Goal: Information Seeking & Learning: Learn about a topic

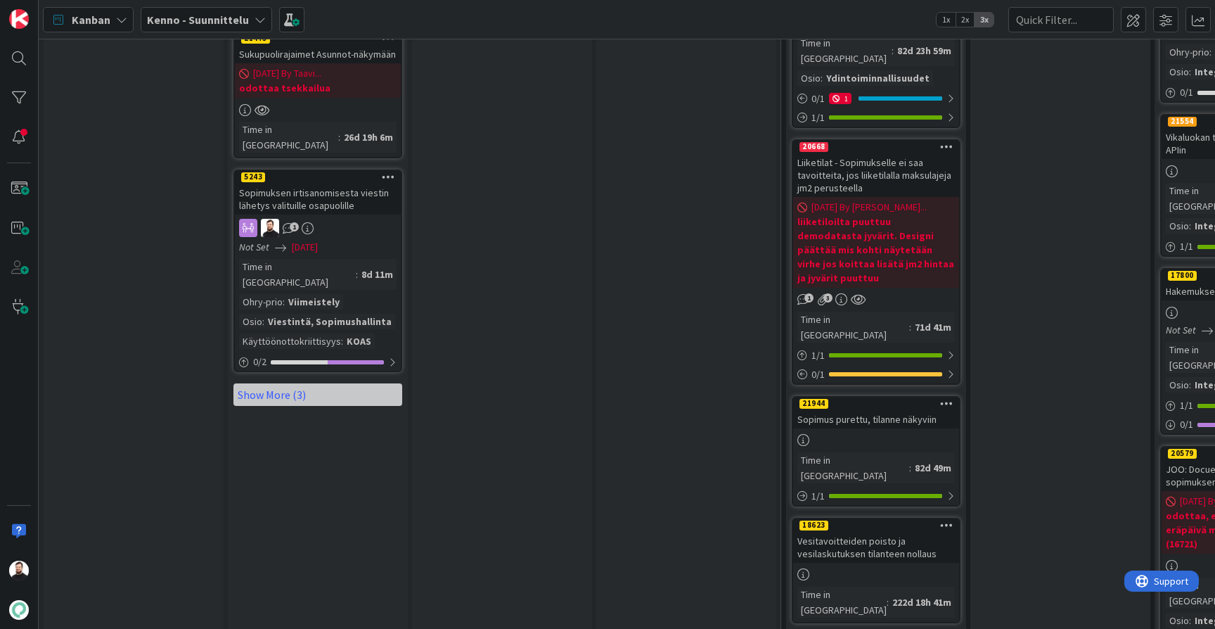
scroll to position [1894, 0]
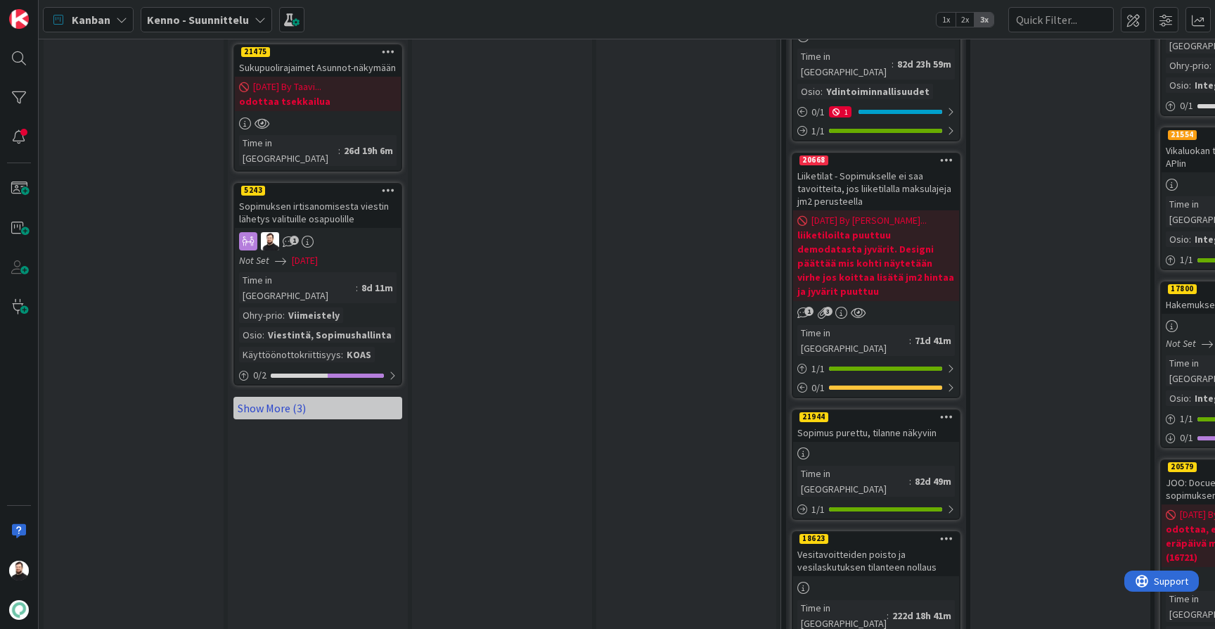
click at [286, 397] on link "Show More (3)" at bounding box center [318, 408] width 169 height 23
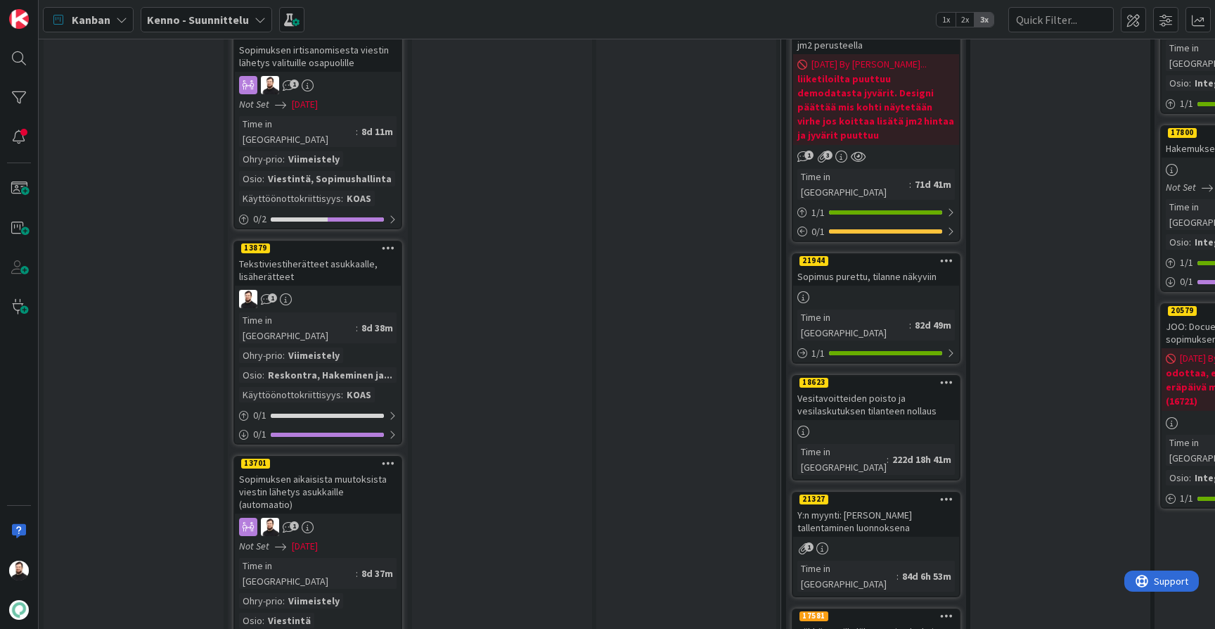
scroll to position [2059, 0]
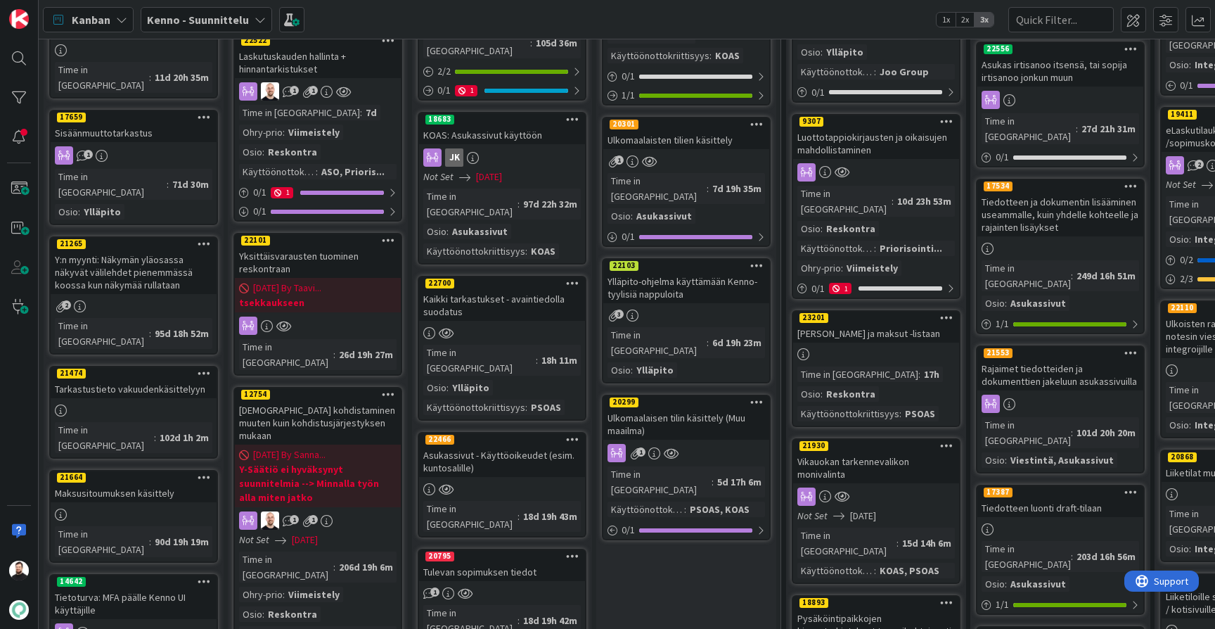
scroll to position [404, 0]
click at [274, 247] on div "Yksittäisvarausten tuominen reskontraan" at bounding box center [318, 262] width 166 height 31
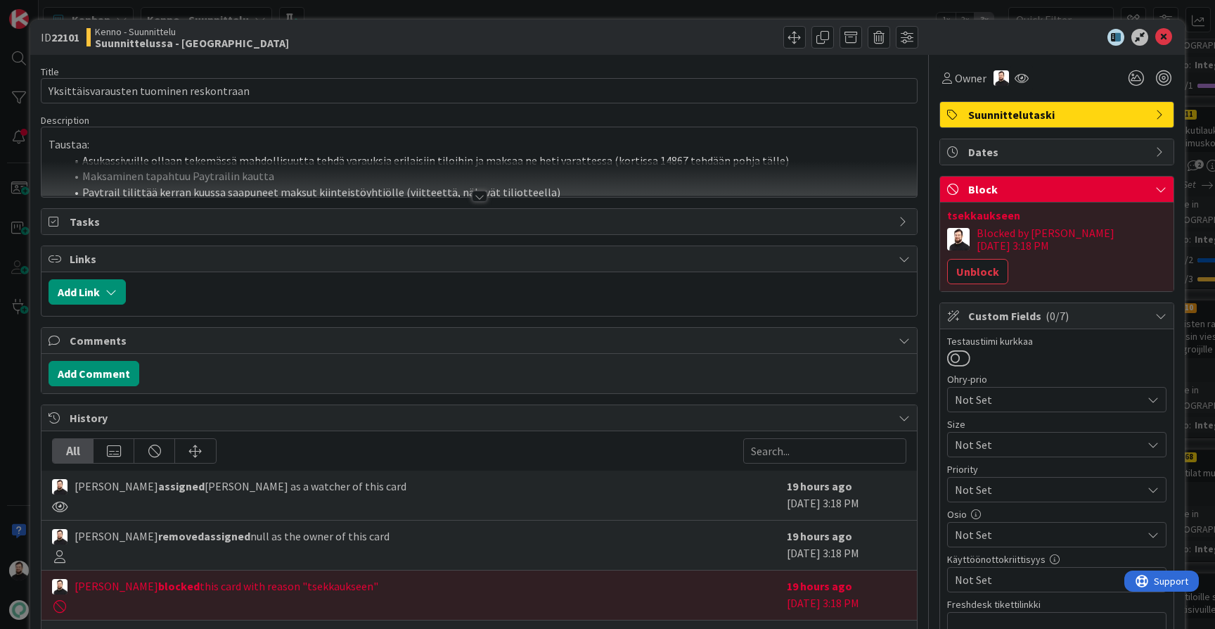
click at [478, 198] on div at bounding box center [479, 196] width 15 height 11
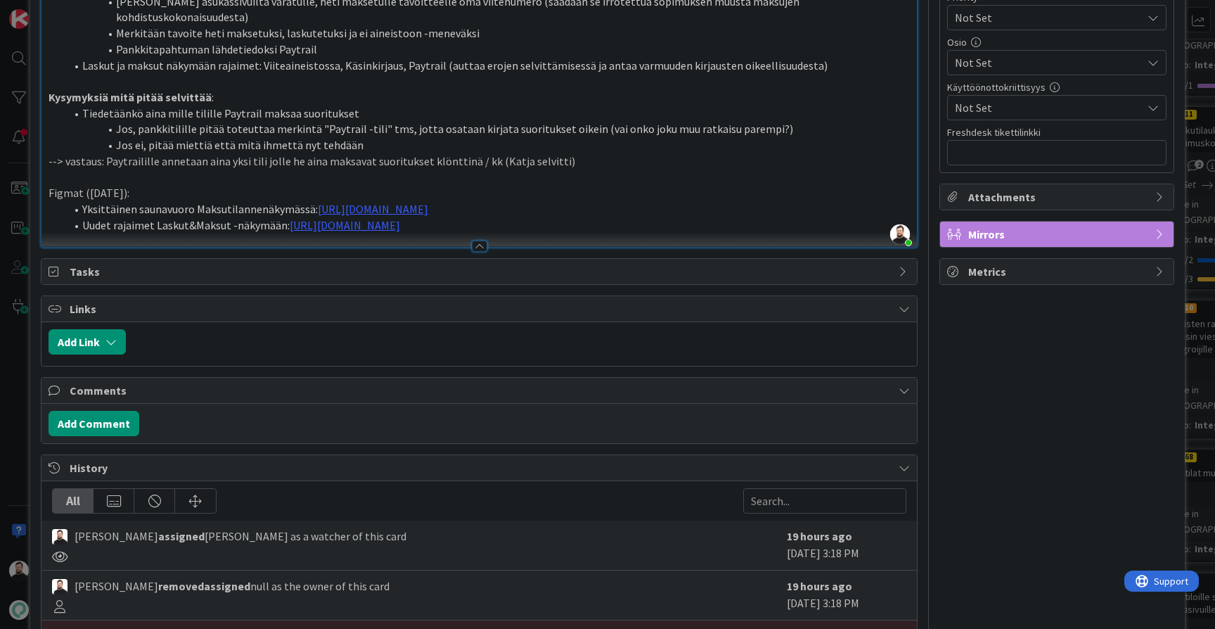
scroll to position [471, 0]
click at [428, 203] on link "https://www.figma.com/design/s06ePFuGvSFkRRSBp8p43G/Reskontra?node-id=14370-193…" at bounding box center [373, 210] width 110 height 14
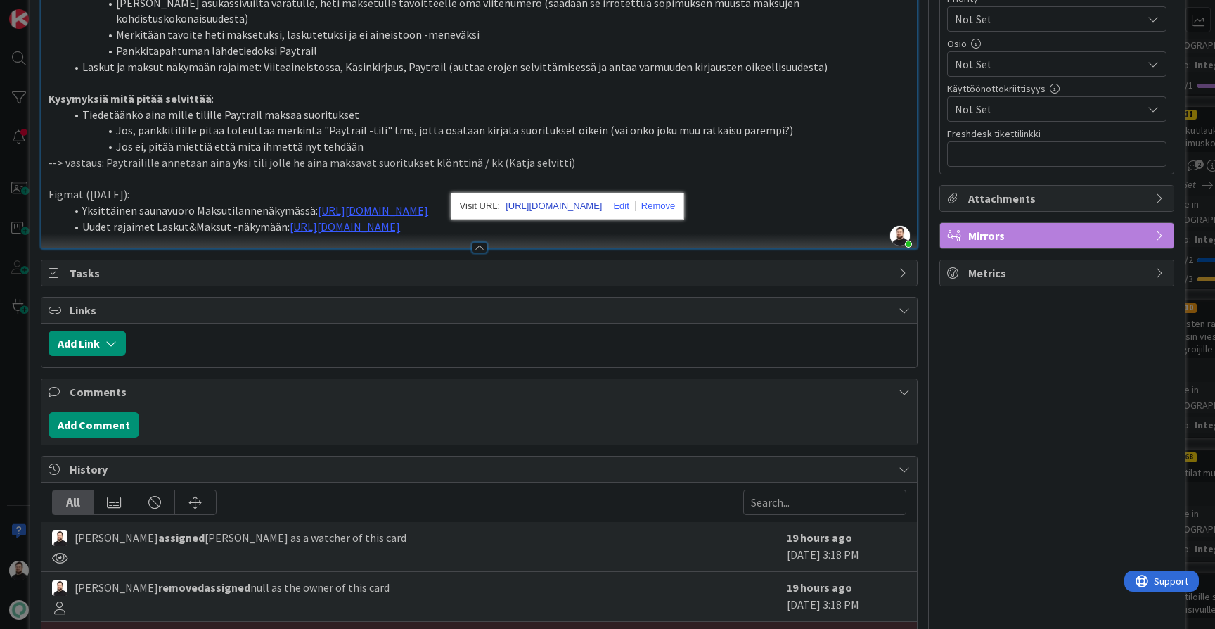
click at [546, 208] on link "https://www.figma.com/design/s06ePFuGvSFkRRSBp8p43G/Reskontra?node-id=14370-193…" at bounding box center [554, 206] width 96 height 18
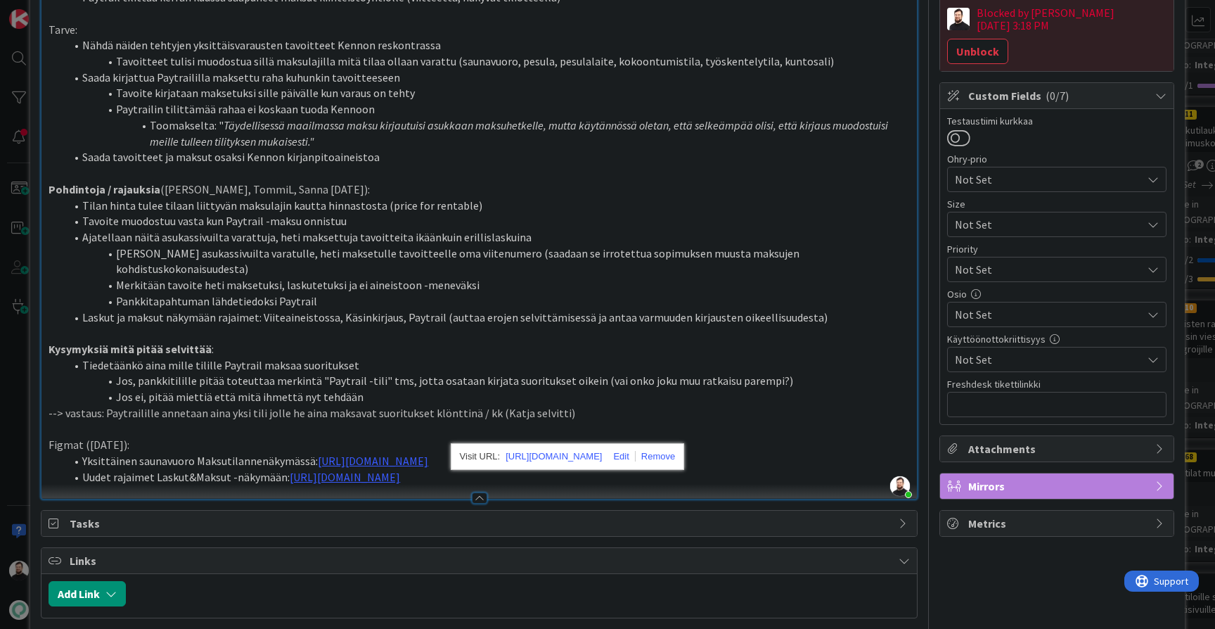
scroll to position [222, 0]
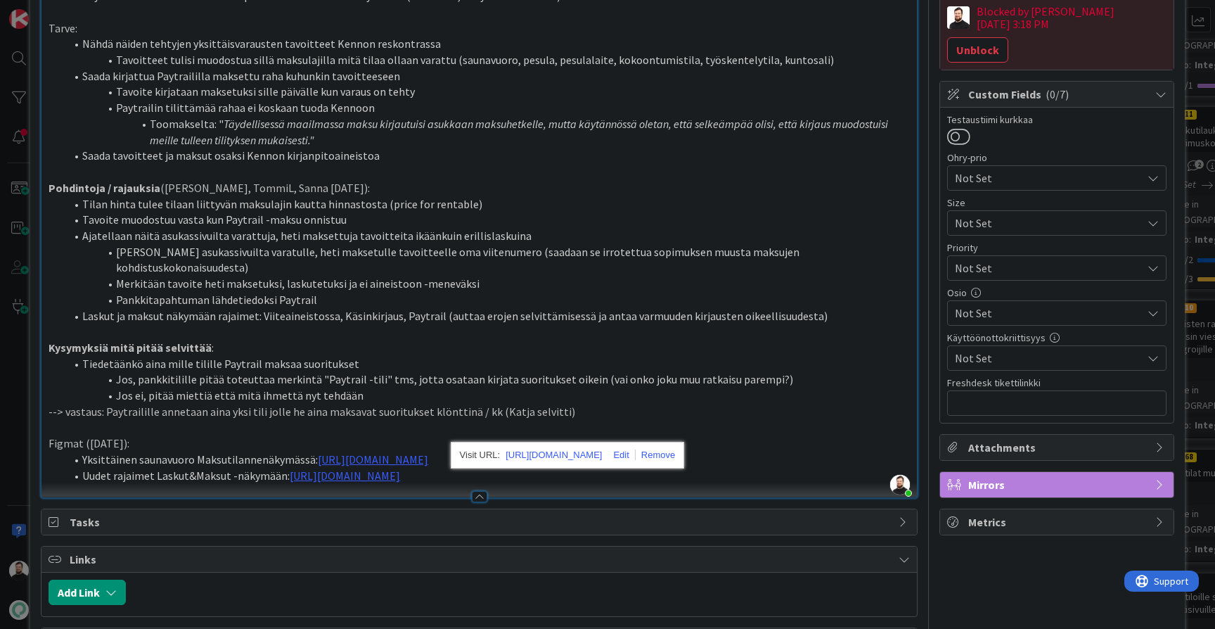
click at [16, 454] on div "ID 22101 Kenno - Suunnittelu Suunnittelussa - Rautalangat Title 39 / 128 Yksitt…" at bounding box center [607, 314] width 1215 height 629
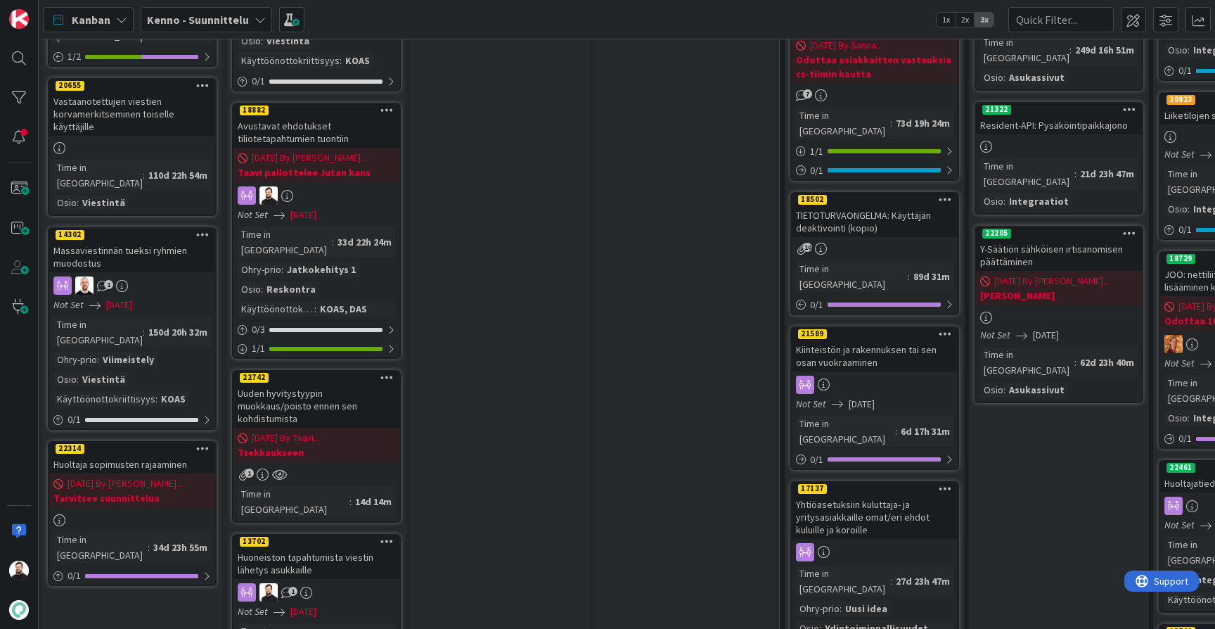
scroll to position [1215, 1]
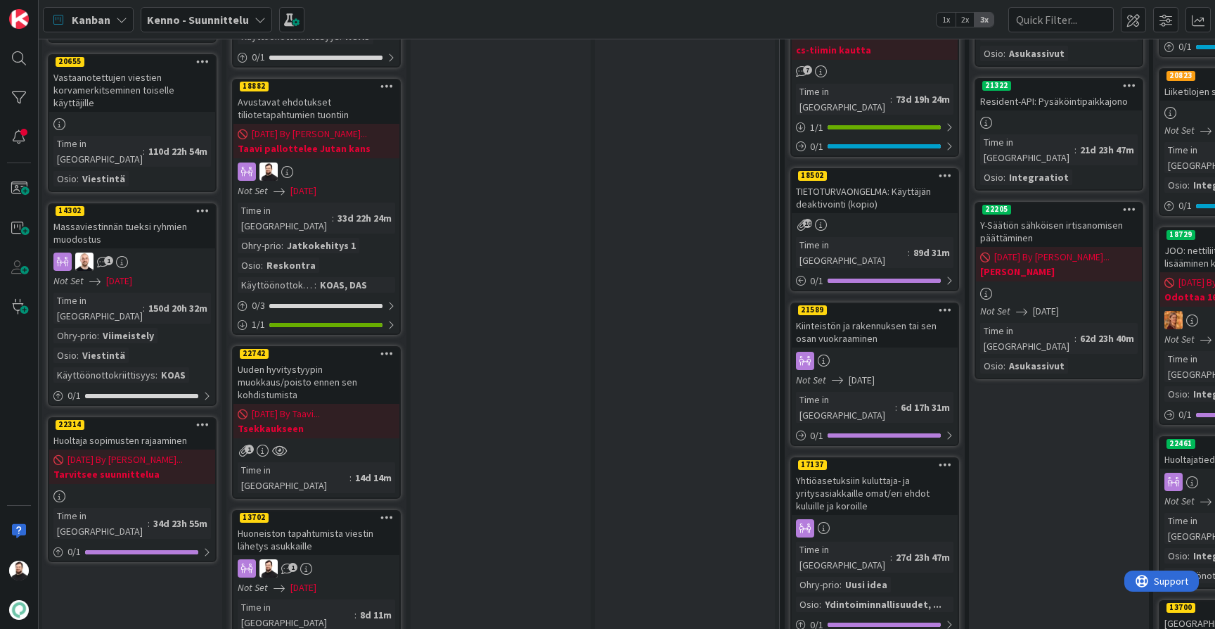
click at [290, 360] on div "Uuden hyvitystyypin muokkaus/poisto ennen sen kohdistumista" at bounding box center [317, 382] width 166 height 44
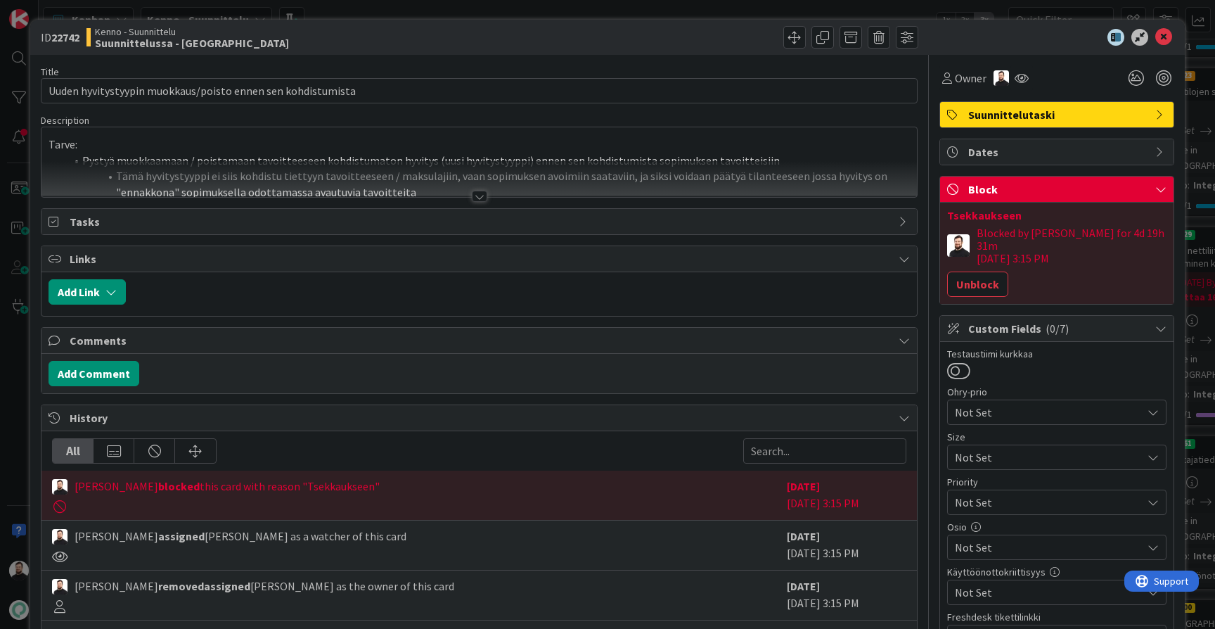
click at [483, 197] on div at bounding box center [479, 196] width 15 height 11
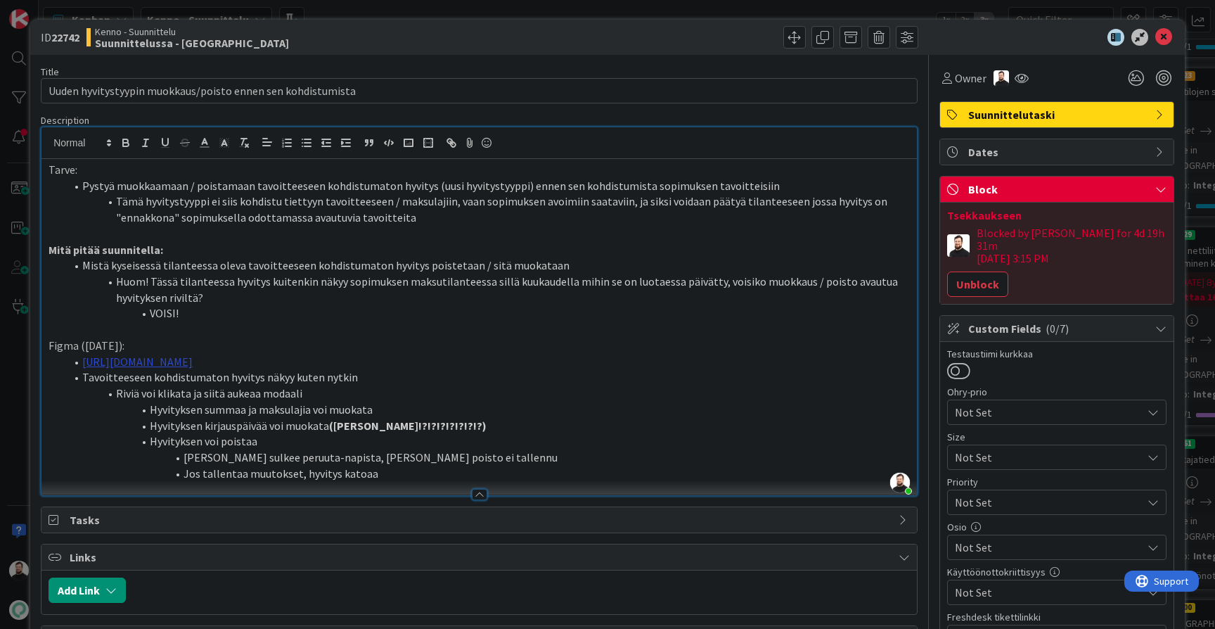
click at [193, 361] on link "https://www.figma.com/design/s06ePFuGvSFkRRSBp8p43G/Reskontra?node-id=27702-188…" at bounding box center [137, 362] width 110 height 14
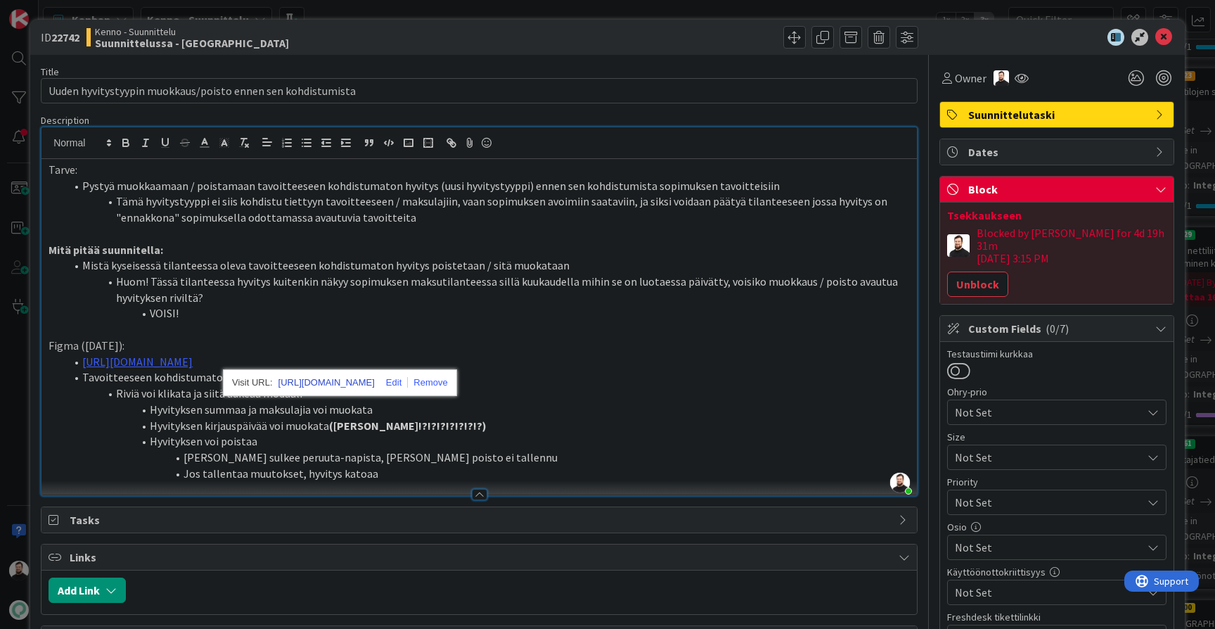
click at [345, 384] on link "https://www.figma.com/design/s06ePFuGvSFkRRSBp8p43G/Reskontra?node-id=27702-188…" at bounding box center [327, 382] width 96 height 18
click at [19, 380] on div "ID 22742 Kenno - Suunnittelu Suunnittelussa - Rautalangat Title 59 / 128 Uuden …" at bounding box center [607, 314] width 1215 height 629
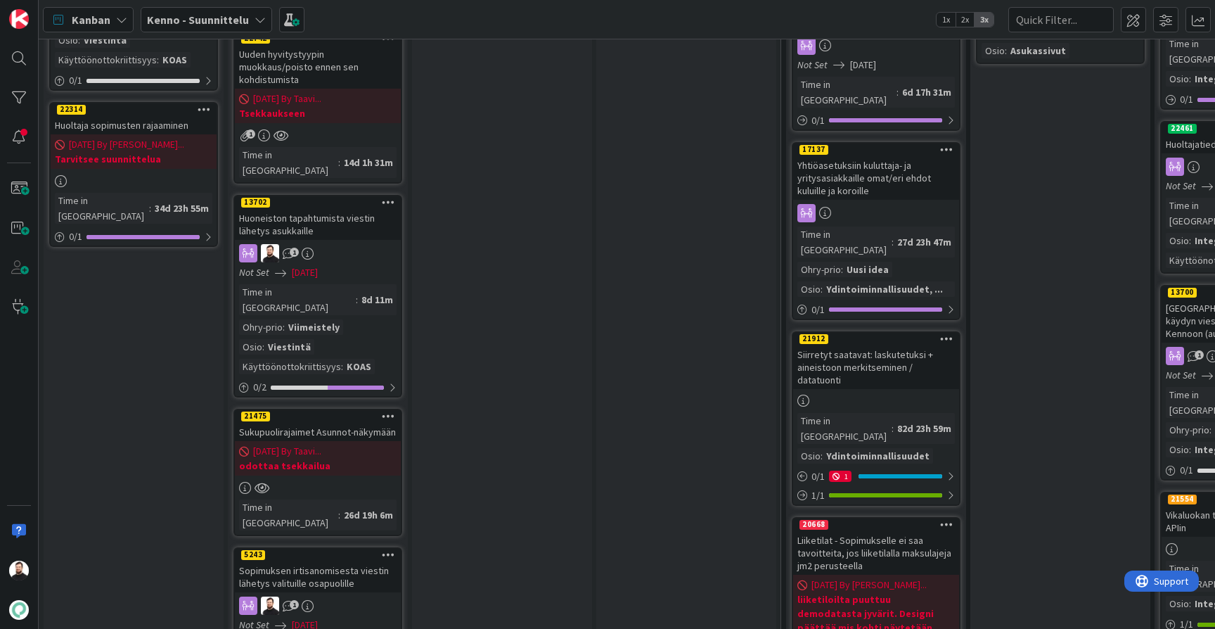
scroll to position [1530, 1]
click at [305, 423] on div "Sukupuolirajaimet Asunnot-näkymään" at bounding box center [317, 432] width 166 height 18
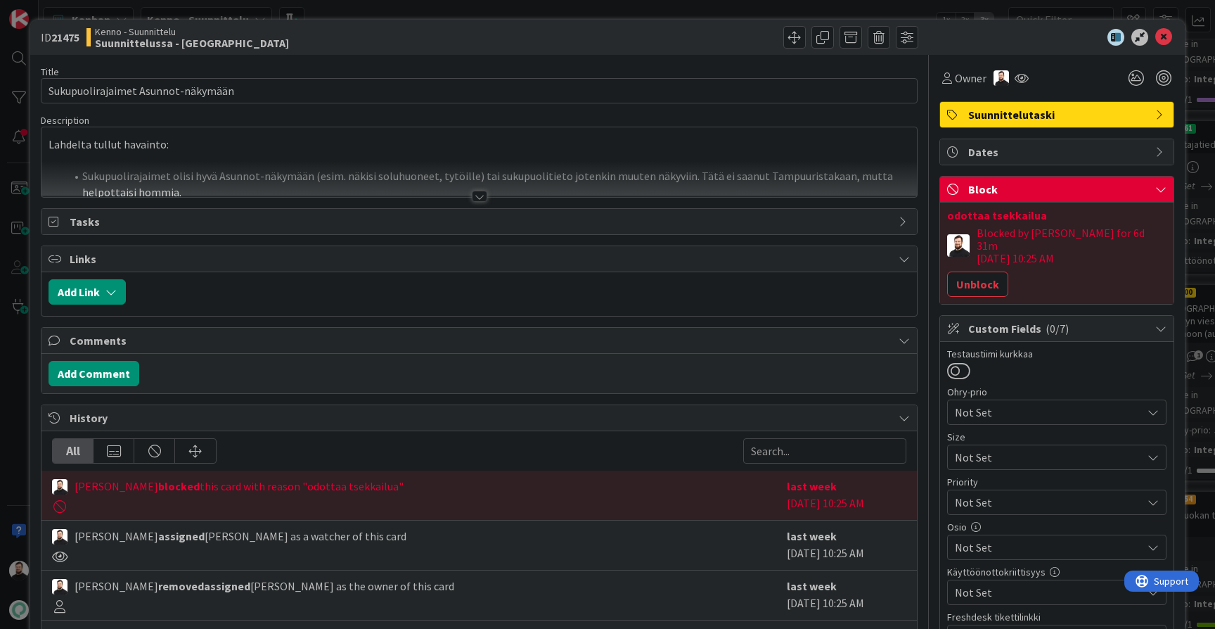
click at [480, 196] on div at bounding box center [479, 196] width 15 height 11
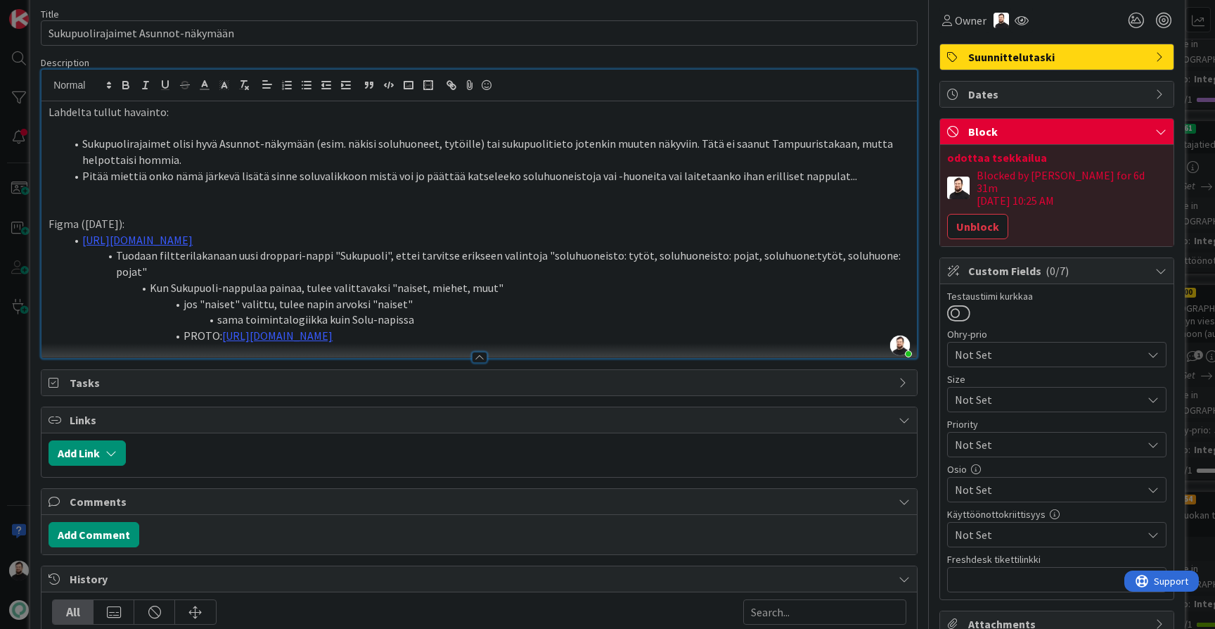
scroll to position [65, 0]
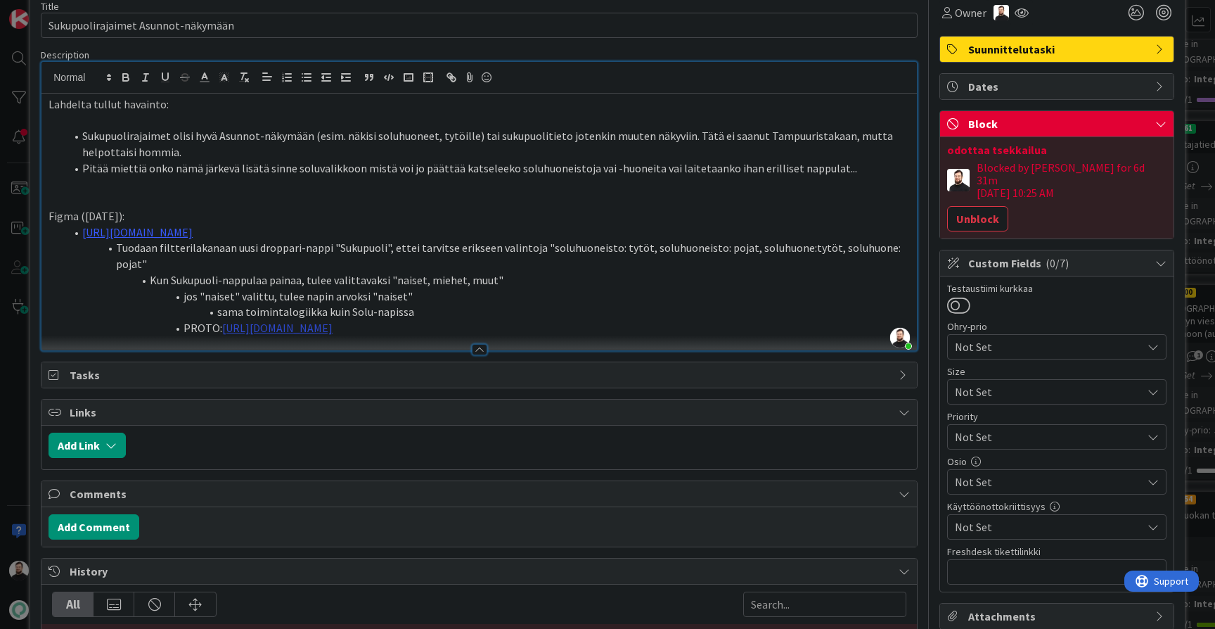
click at [333, 321] on link "https://www.figma.com/proto/Uzq9s3loNIqqrNXQ6I2Nvz/Asuttaminen?page-id=0%3A1&no…" at bounding box center [277, 328] width 110 height 14
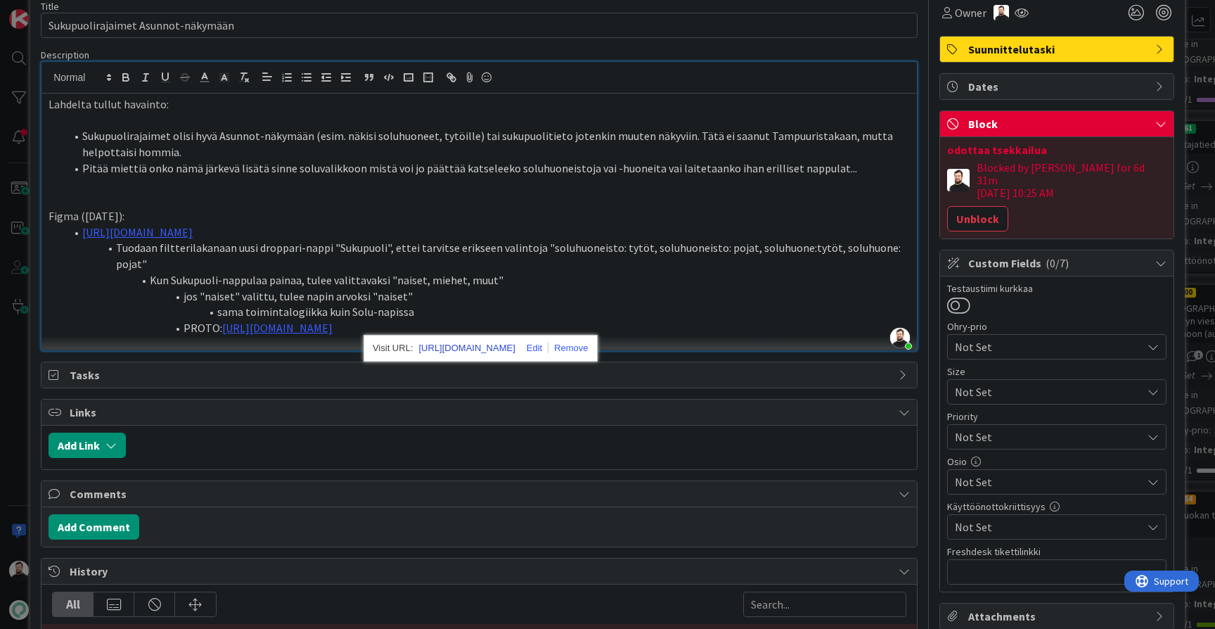
click at [490, 345] on link "https://www.figma.com/proto/Uzq9s3loNIqqrNXQ6I2Nvz/Asuttaminen?content-scaling=…" at bounding box center [467, 348] width 96 height 18
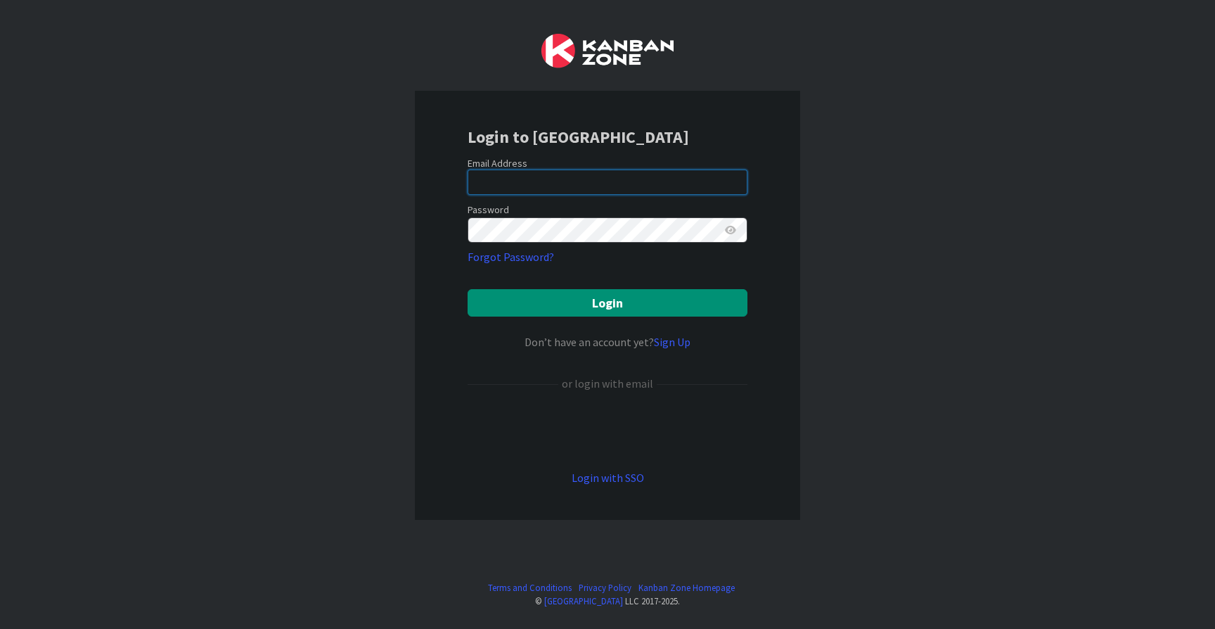
type input "[EMAIL_ADDRESS][DOMAIN_NAME]"
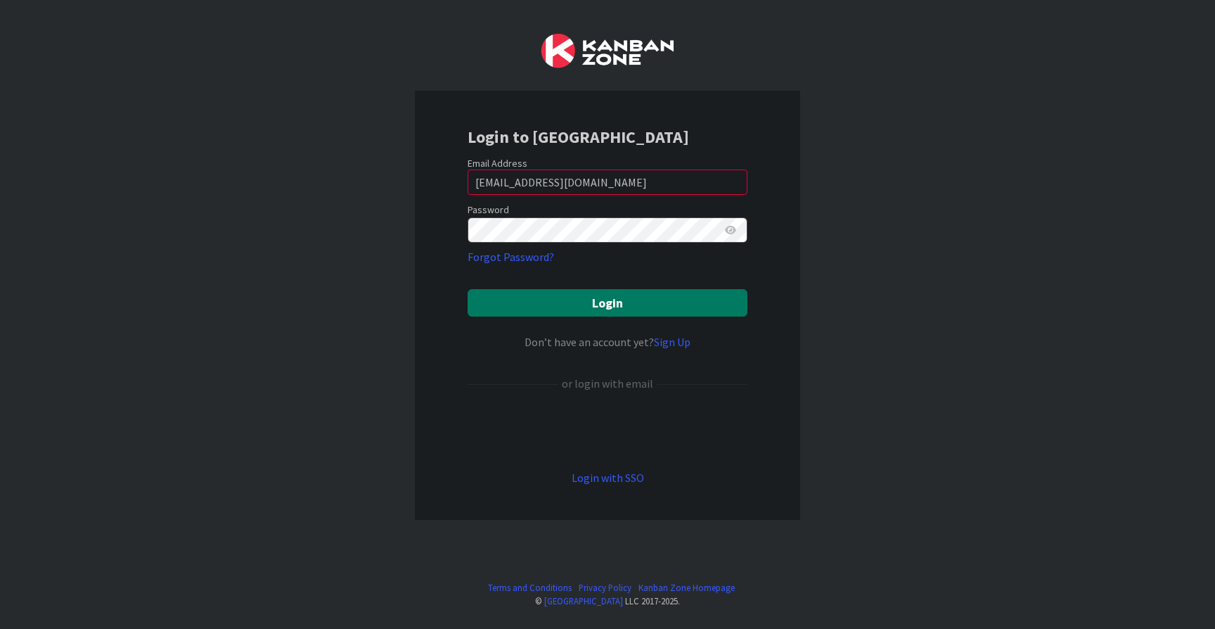
click at [551, 313] on button "Login" at bounding box center [608, 302] width 280 height 27
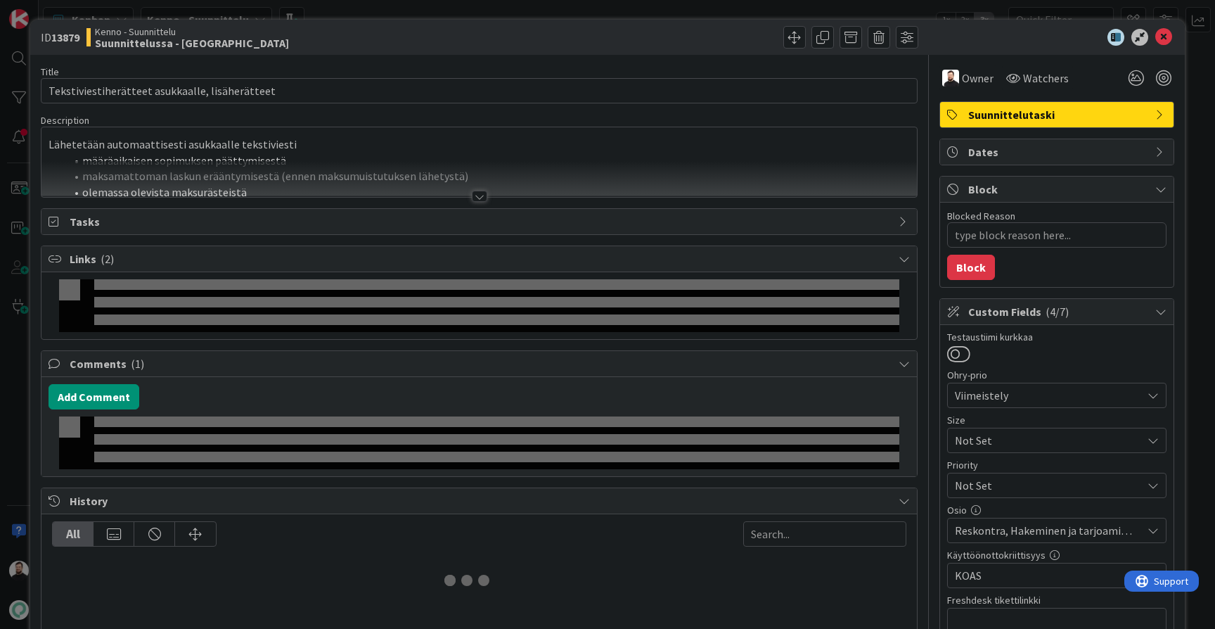
type textarea "x"
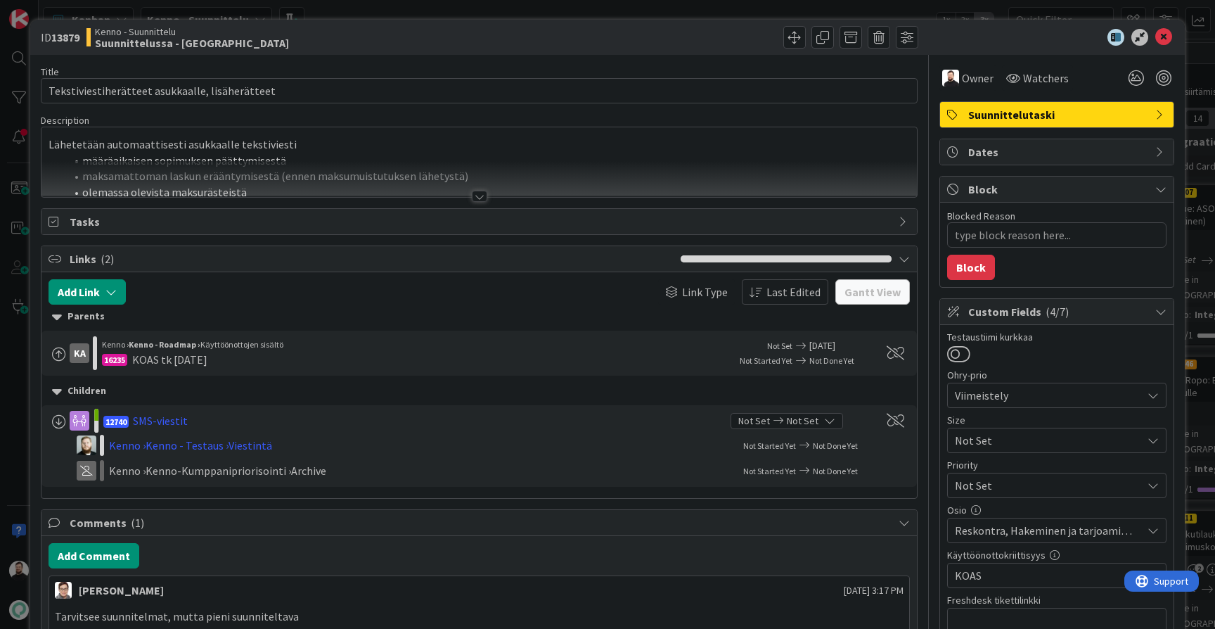
click at [476, 198] on div at bounding box center [479, 196] width 15 height 11
